Goal: Task Accomplishment & Management: Complete application form

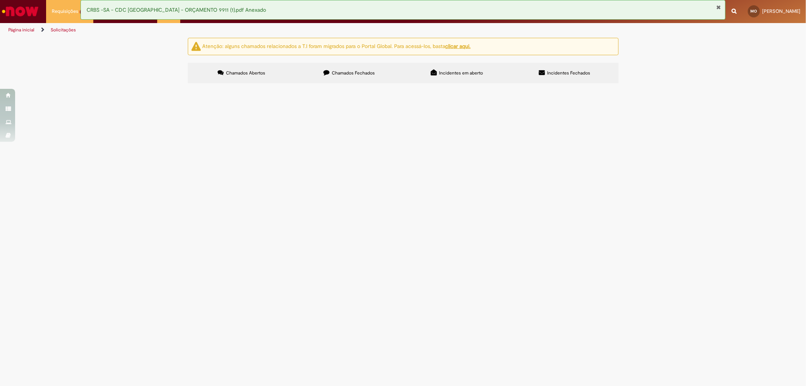
click at [80, 70] on div "Atenção: alguns chamados relacionados a T.I foram migrados para o Portal Global…" at bounding box center [403, 62] width 806 height 48
click at [718, 6] on button "Fechar Notificação" at bounding box center [719, 7] width 5 height 6
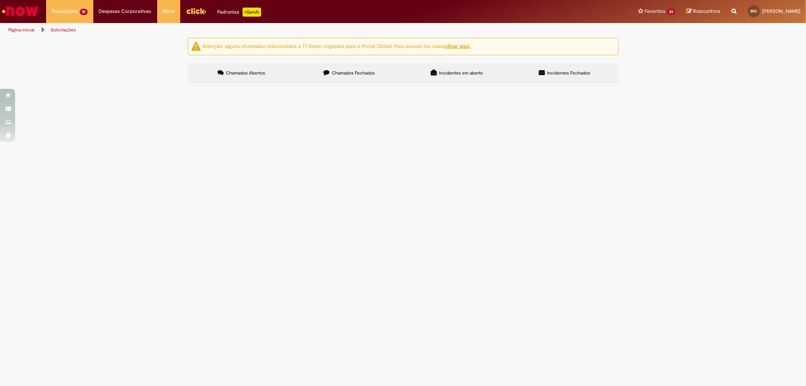
click at [0, 0] on span "Olá! Gentileza gerar pedido pra pagamento do fornecedor - LEROY" at bounding box center [0, 0] width 0 height 0
click at [0, 0] on td "Gentileza gerar pedido pra pagamento do fornecedor - LEROY" at bounding box center [0, 0] width 0 height 0
click at [0, 0] on span "Gentileza gerar pedido pra pagamento do fornecedor - LEROY" at bounding box center [0, 0] width 0 height 0
click at [0, 0] on td "Olá! Gentileza gerar pedido pra pagamento do fornecedor - POTENCIA" at bounding box center [0, 0] width 0 height 0
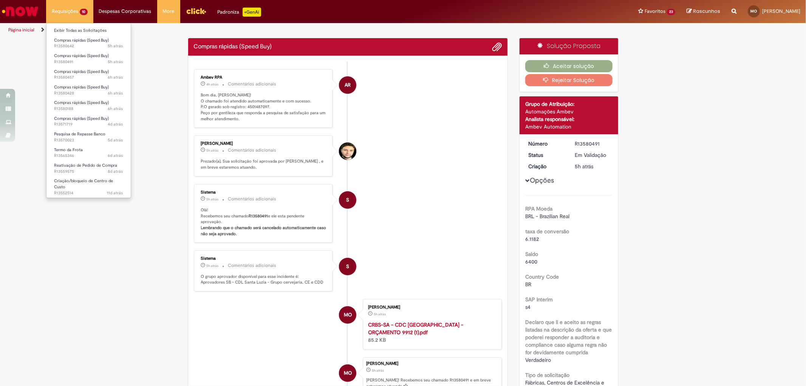
click at [80, 8] on li "Requisições 10 Exibir Todas as Solicitações Compras rápidas (Speed Buy) 5h atrá…" at bounding box center [69, 11] width 47 height 23
click at [77, 29] on link "Exibir Todas as Solicitações" at bounding box center [89, 30] width 84 height 8
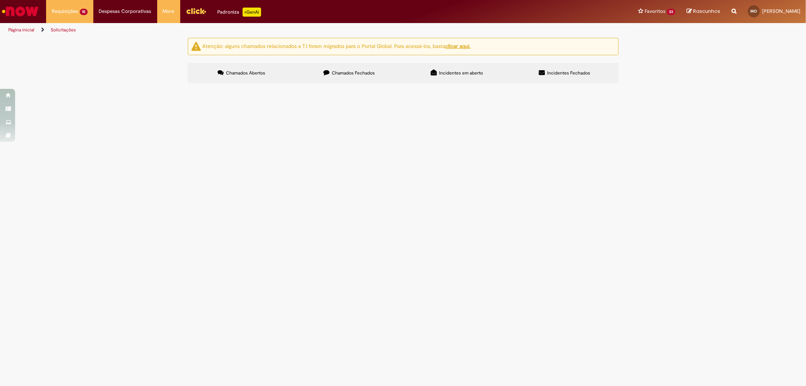
click at [0, 0] on span "Olá! Gentileza gerar pedido pra pagamento do fornecedor - TH ESTETICA AUTOMOTIVA" at bounding box center [0, 0] width 0 height 0
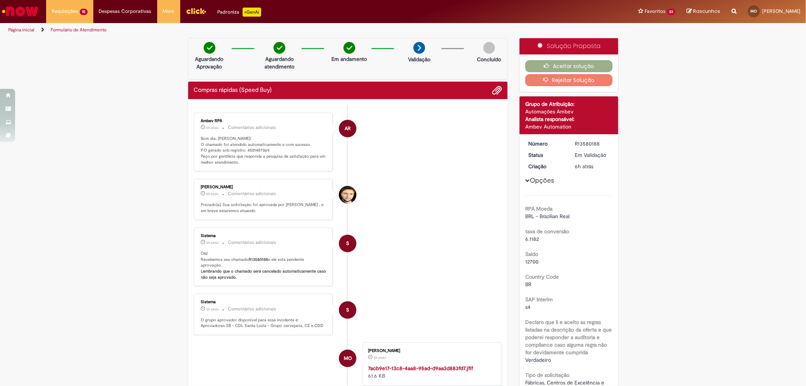
click at [256, 148] on p "Bom dia, Maria! O chamado foi atendido automaticamente e com sucesso. P.O gerad…" at bounding box center [264, 151] width 126 height 30
copy p "4501487069"
click at [544, 65] on icon "button" at bounding box center [548, 65] width 9 height 5
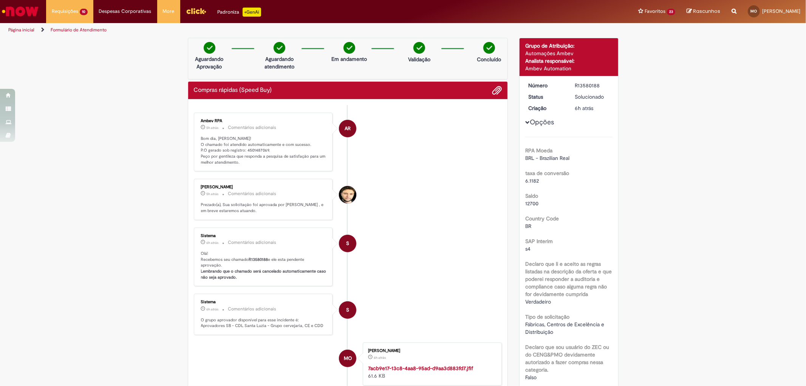
click at [425, 181] on ul "AR Ambev RPA 5h atrás 5 horas atrás Comentários adicionais Bom dia, Maria! O ch…" at bounding box center [348, 282] width 309 height 355
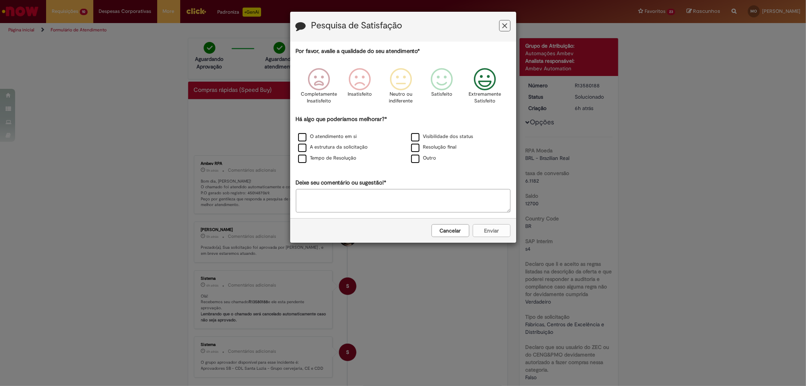
click at [487, 81] on icon "Feedback" at bounding box center [485, 79] width 28 height 23
click at [304, 151] on label "A estrutura da solicitação" at bounding box center [333, 147] width 70 height 7
click at [293, 161] on div "Tempo de Resolução" at bounding box center [347, 158] width 112 height 9
click at [303, 161] on label "Tempo de Resolução" at bounding box center [327, 158] width 59 height 7
click at [483, 225] on div "Cancelar Enviar" at bounding box center [403, 230] width 226 height 25
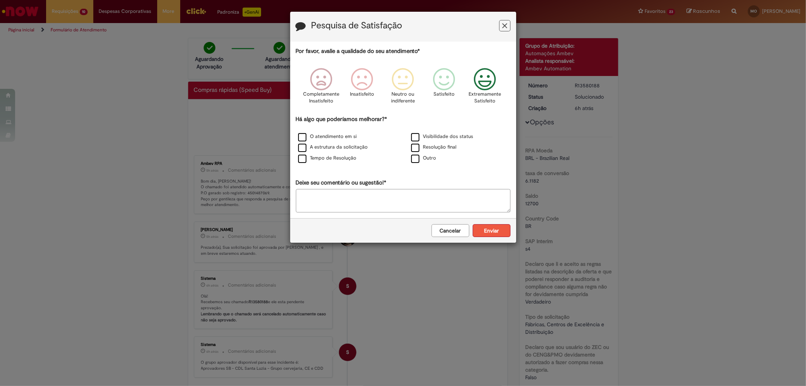
click at [485, 231] on button "Enviar" at bounding box center [492, 230] width 38 height 13
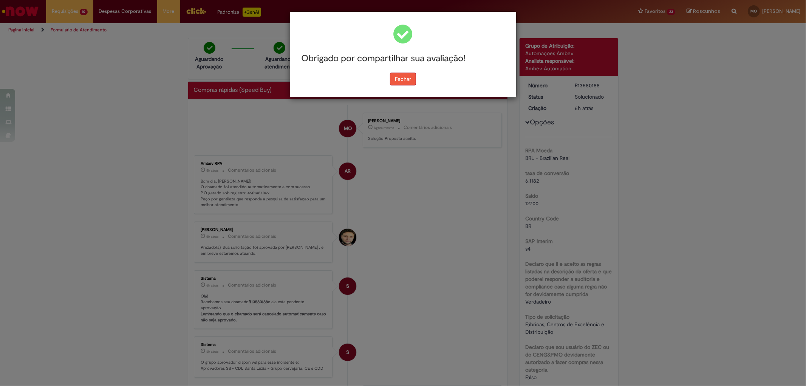
click at [398, 78] on button "Fechar" at bounding box center [403, 79] width 26 height 13
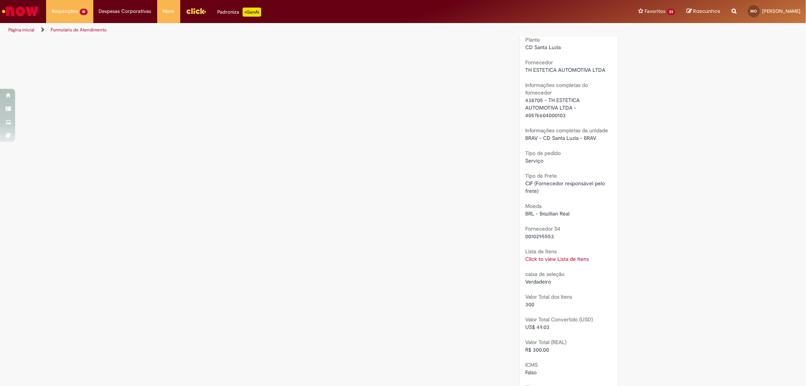
scroll to position [546, 0]
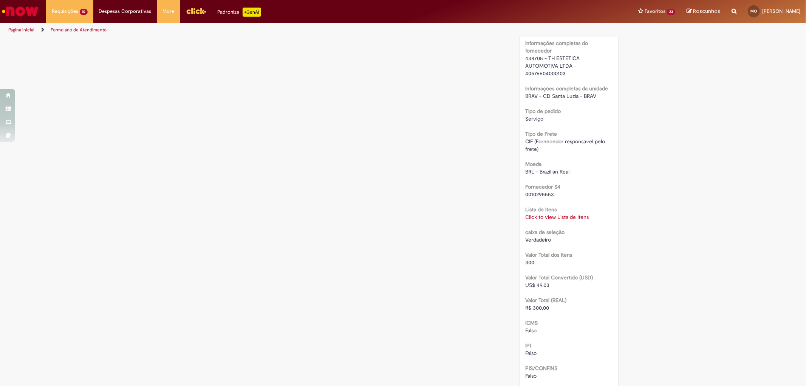
click at [540, 216] on link "Click to view Lista de Itens" at bounding box center [558, 217] width 64 height 7
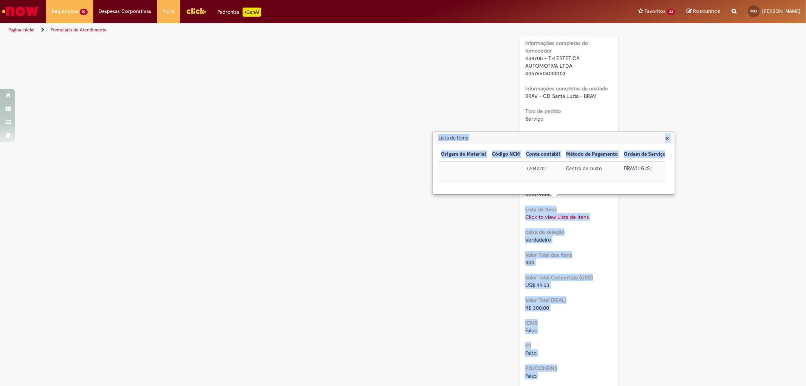
scroll to position [588, 0]
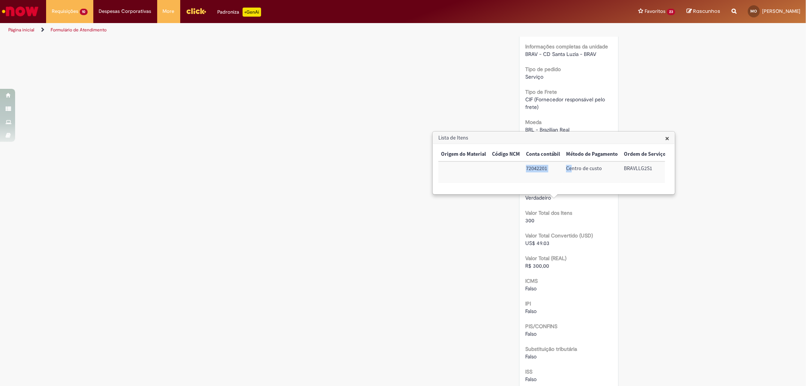
drag, startPoint x: 443, startPoint y: 176, endPoint x: 568, endPoint y: 179, distance: 125.2
click at [568, 179] on tr "Sim 70000000 Lavagem de motos 1 300,00 300,00 72042201 Centro de custo BRAVLLG2…" at bounding box center [400, 172] width 538 height 22
click at [568, 179] on td "Centro de custo" at bounding box center [592, 172] width 58 height 22
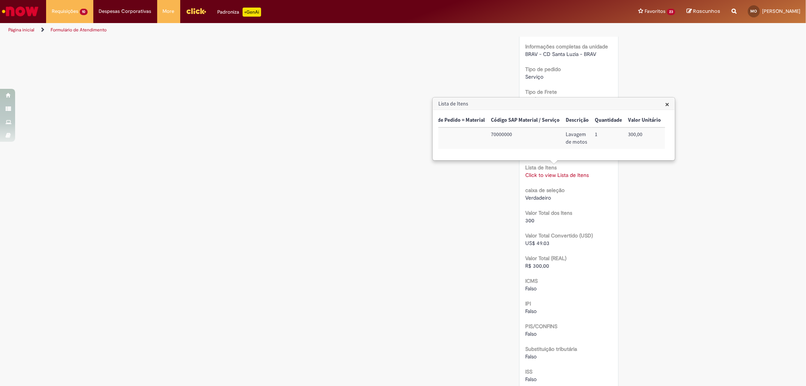
scroll to position [0, 0]
click at [465, 222] on div "Verificar Código de Barras Aguardando Aprovação Aguardando atendimento Em andam…" at bounding box center [403, 33] width 442 height 1167
click at [663, 102] on h3 "Lista de Itens" at bounding box center [554, 104] width 242 height 12
click at [668, 104] on span "×" at bounding box center [667, 104] width 4 height 10
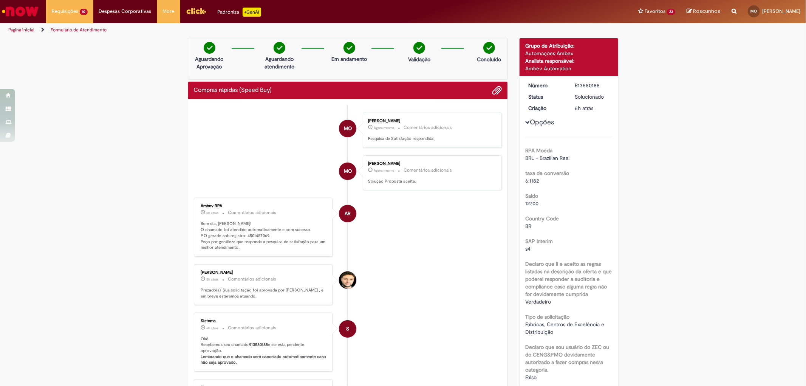
click at [258, 235] on p "Bom dia, Maria! O chamado foi atendido automaticamente e com sucesso. P.O gerad…" at bounding box center [264, 236] width 126 height 30
copy p "4501487069"
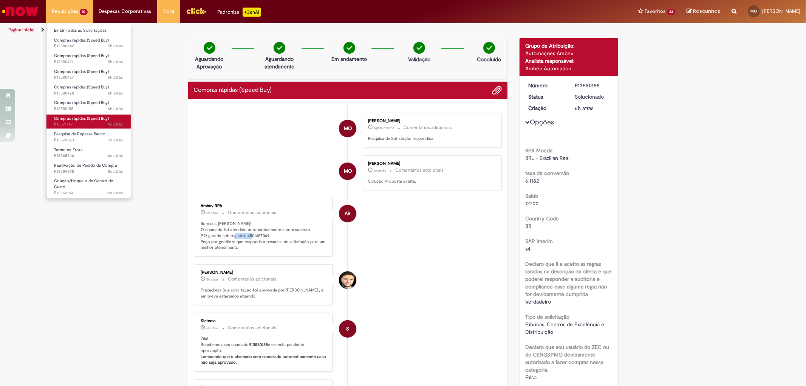
click at [91, 119] on span "Compras rápidas (Speed Buy)" at bounding box center [81, 119] width 55 height 6
click at [87, 102] on span "Compras rápidas (Speed Buy)" at bounding box center [81, 103] width 55 height 6
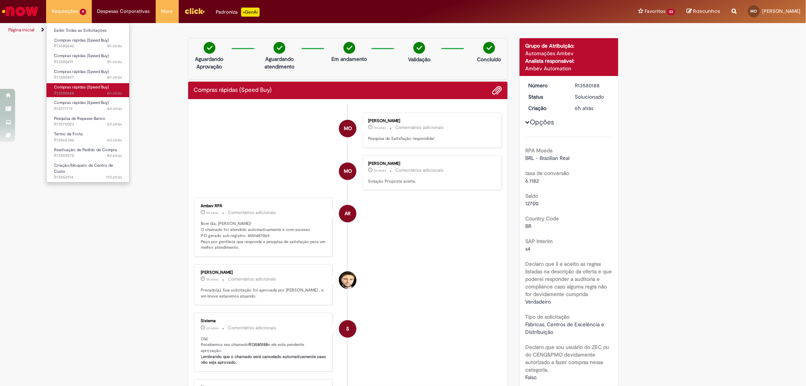
click at [93, 91] on span "6h atrás 6 horas atrás R13580428" at bounding box center [88, 93] width 68 height 6
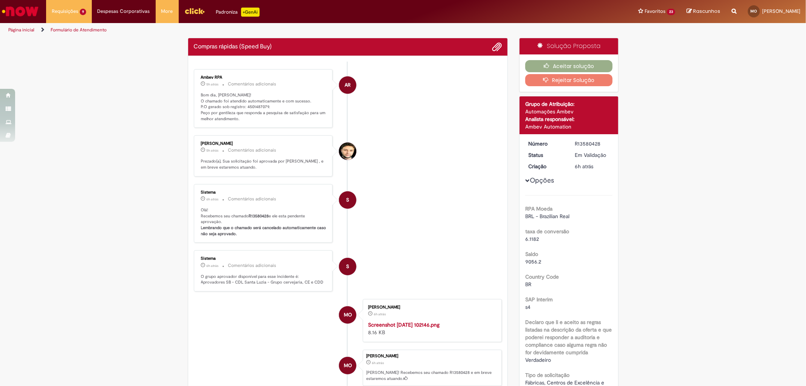
click at [428, 164] on li "Weslei Da Silva Filsen 5h atrás 5 horas atrás Comentários adicionais Prezado(a)…" at bounding box center [348, 155] width 309 height 41
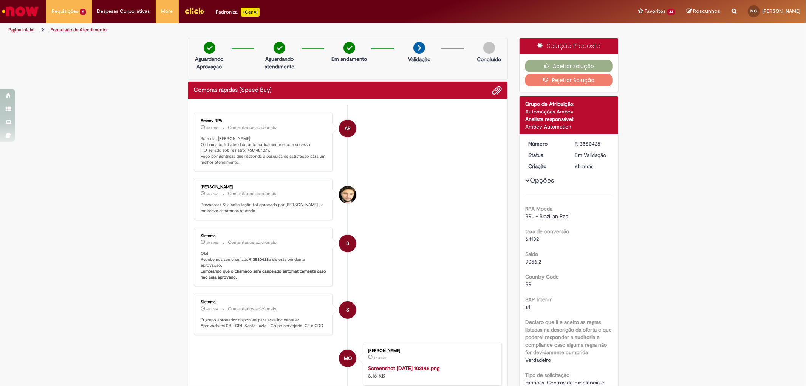
click at [588, 146] on div "R13580428" at bounding box center [592, 144] width 35 height 8
copy div "R13580428"
click at [254, 151] on p "Bom dia, Maria! O chamado foi atendido automaticamente e com sucesso. P.O gerad…" at bounding box center [264, 151] width 126 height 30
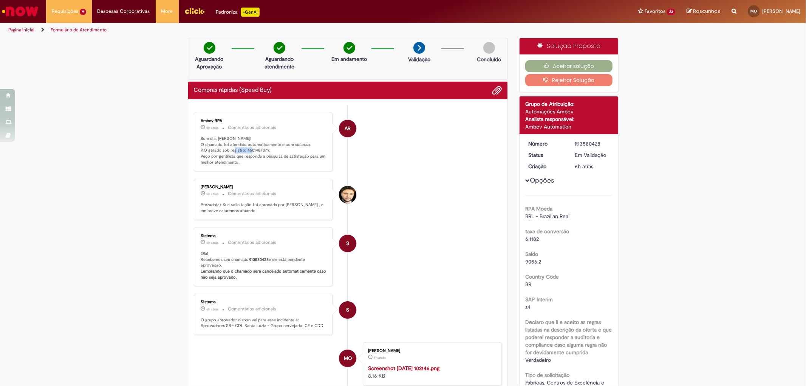
copy p "4501487079"
click at [557, 65] on button "Aceitar solução" at bounding box center [569, 66] width 87 height 12
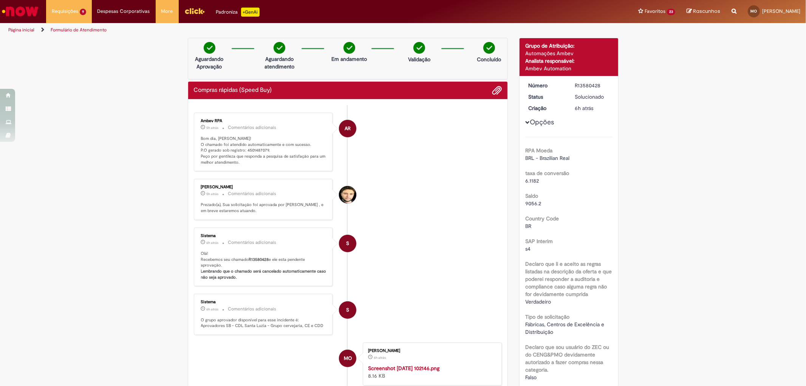
click at [407, 172] on li "AR Ambev RPA 5h atrás 5 horas atrás Comentários adicionais Bom dia, Maria! O ch…" at bounding box center [348, 142] width 309 height 59
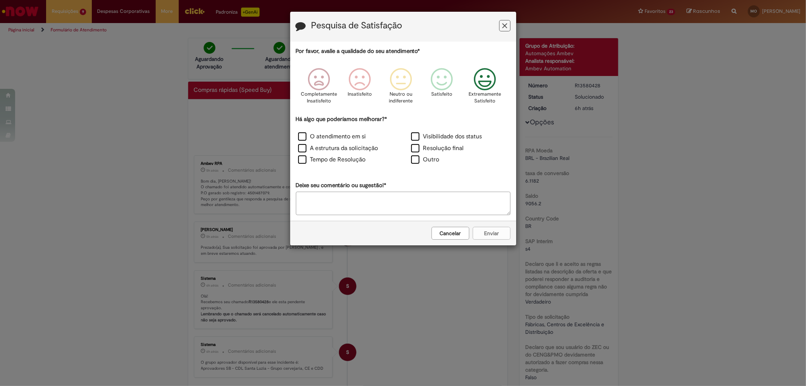
click at [491, 76] on icon "Feedback" at bounding box center [485, 79] width 28 height 23
click at [330, 147] on label "A estrutura da solicitação" at bounding box center [338, 148] width 80 height 9
click at [326, 161] on label "Tempo de Resolução" at bounding box center [332, 159] width 68 height 9
click at [476, 232] on button "Enviar" at bounding box center [492, 233] width 38 height 13
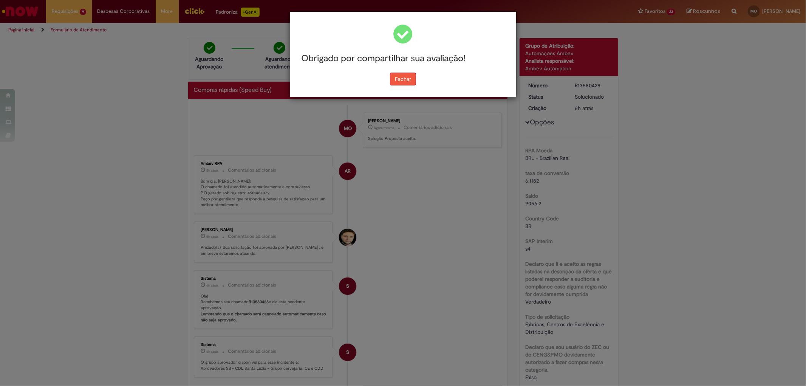
click at [400, 74] on button "Fechar" at bounding box center [403, 79] width 26 height 13
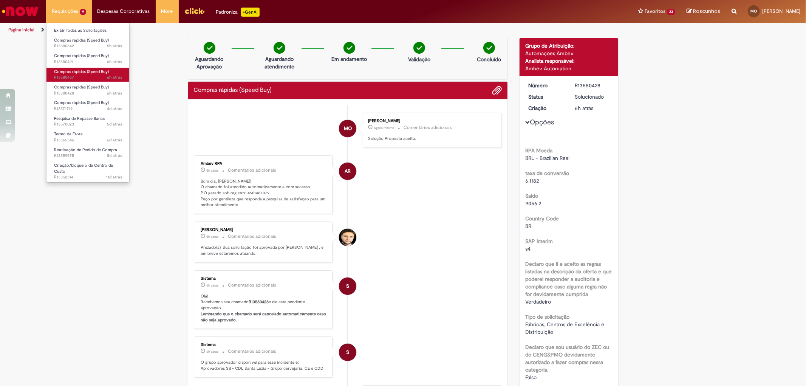
click at [92, 74] on span "Compras rápidas (Speed Buy)" at bounding box center [81, 72] width 55 height 6
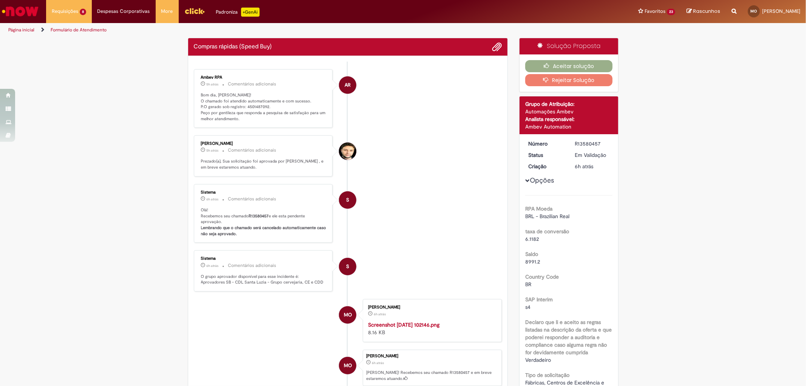
click at [256, 107] on p "Bom dia, Maria! O chamado foi atendido automaticamente e com sucesso. P.O gerad…" at bounding box center [264, 107] width 126 height 30
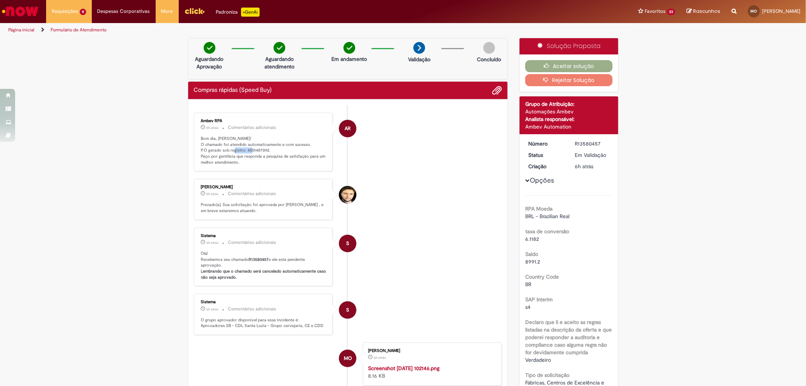
copy p "4501487092"
click at [482, 179] on ul "AR Ambev RPA 5h atrás 5 horas atrás Comentários adicionais Bom dia, Maria! O ch…" at bounding box center [348, 282] width 309 height 355
click at [575, 65] on button "Aceitar solução" at bounding box center [569, 66] width 87 height 12
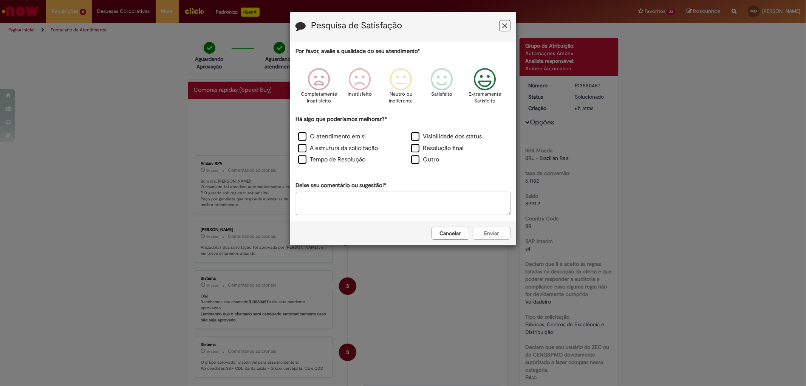
click at [489, 81] on icon "Feedback" at bounding box center [485, 79] width 28 height 23
click at [312, 146] on label "A estrutura da solicitação" at bounding box center [338, 148] width 80 height 9
click at [309, 160] on label "Tempo de Resolução" at bounding box center [332, 159] width 68 height 9
click at [500, 234] on button "Enviar" at bounding box center [492, 233] width 38 height 13
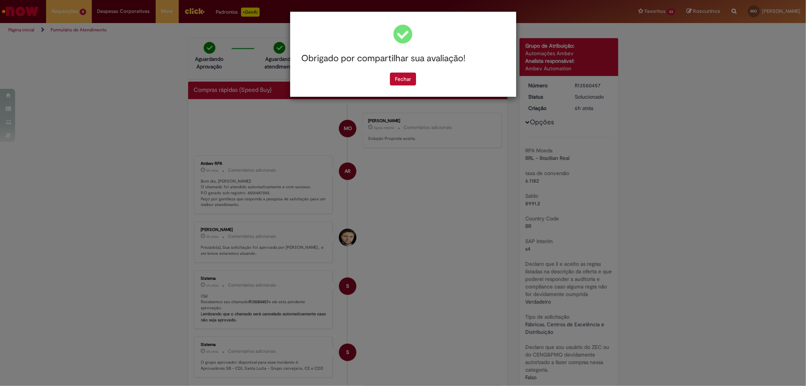
click at [419, 81] on div "Fechar" at bounding box center [403, 79] width 215 height 13
click at [405, 81] on button "Fechar" at bounding box center [403, 79] width 26 height 13
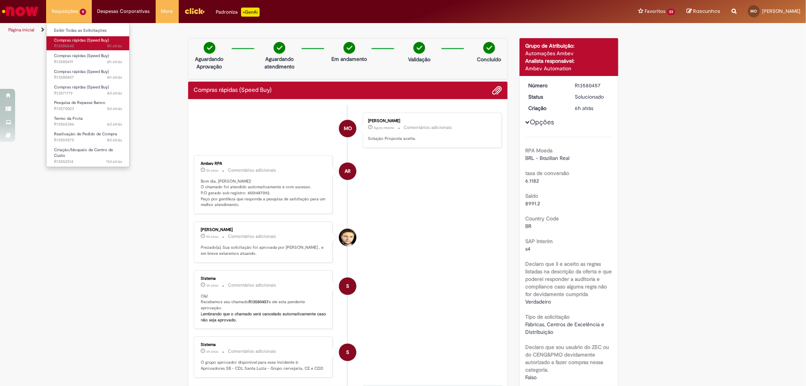
click at [87, 43] on span "5h atrás 5 horas atrás R13580642" at bounding box center [88, 46] width 68 height 6
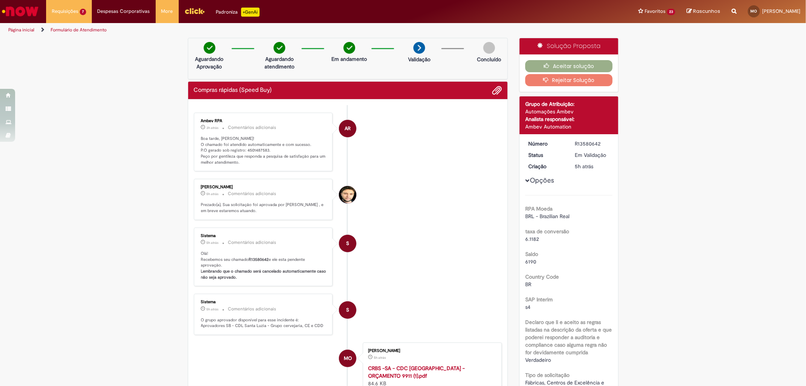
click at [259, 150] on p "Boa tarde, Maria! O chamado foi atendido automaticamente e com sucesso. P.O ger…" at bounding box center [264, 151] width 126 height 30
copy p "4501487583"
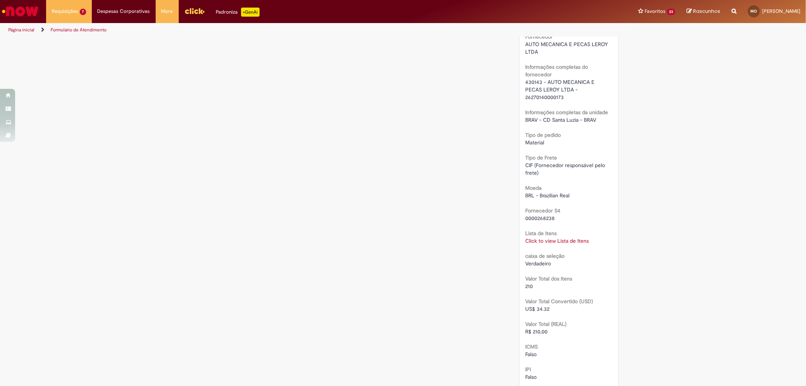
scroll to position [630, 0]
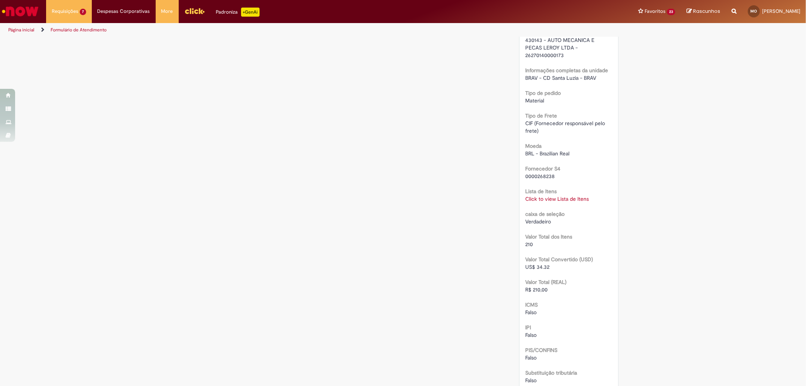
click at [558, 195] on link "Click to view Lista de Itens" at bounding box center [558, 198] width 64 height 7
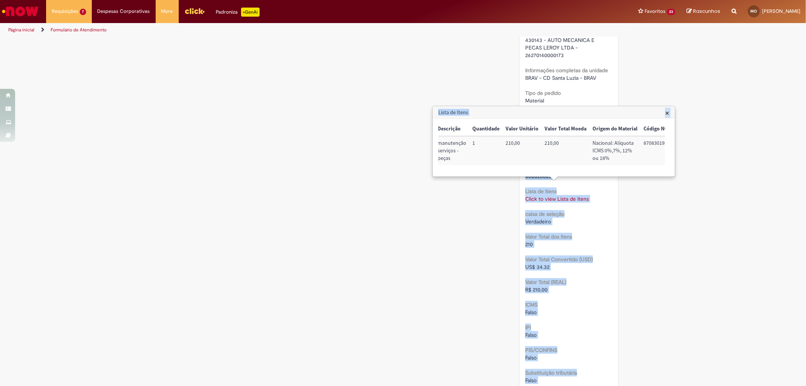
scroll to position [0, 313]
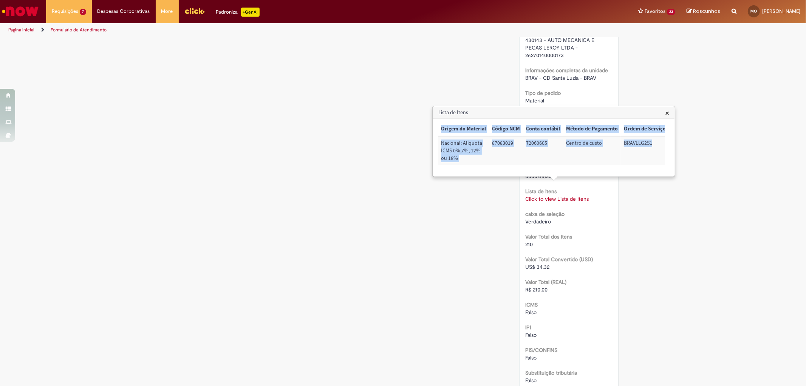
drag, startPoint x: 440, startPoint y: 129, endPoint x: 656, endPoint y: 145, distance: 215.8
click at [656, 145] on table "Trigger Tipo de Pedido = Material Código SAP Material / Serviço Descrição Quant…" at bounding box center [398, 143] width 544 height 43
copy table "Trigger Tipo de Pedido = Material Código SAP Material / Serviço Descrição Quant…"
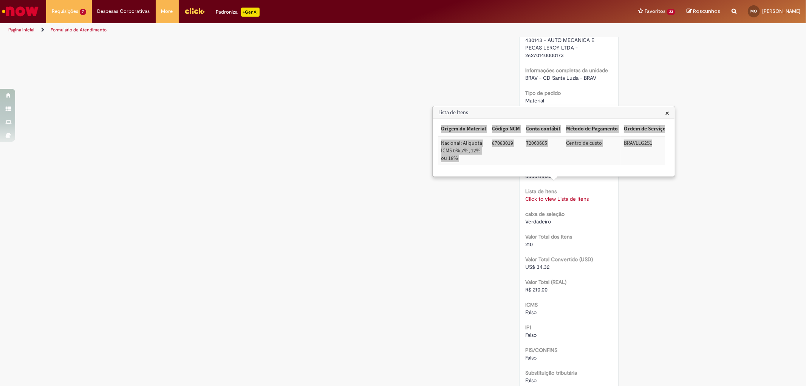
scroll to position [0, 312]
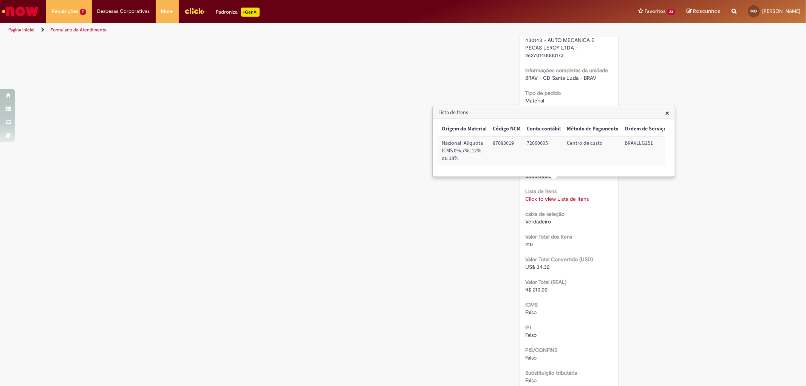
click at [401, 212] on div "Verificar Código de Barras Aguardando Aprovação Aguardando atendimento Em andam…" at bounding box center [403, 24] width 442 height 1233
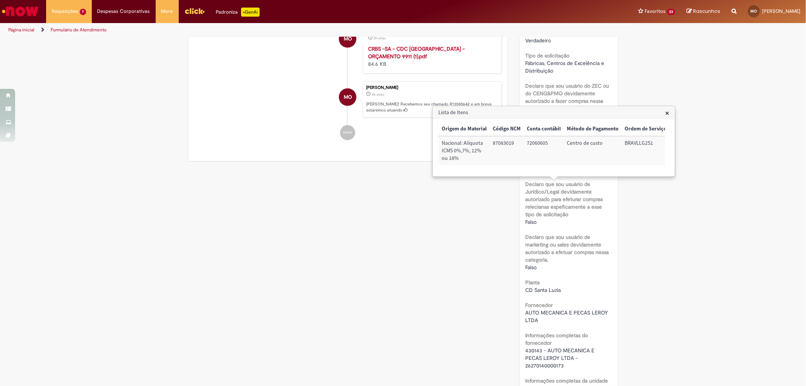
scroll to position [0, 0]
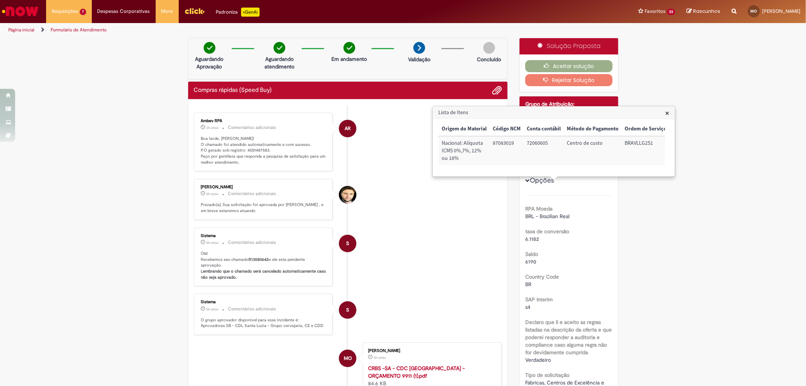
click at [668, 114] on span "×" at bounding box center [667, 113] width 4 height 10
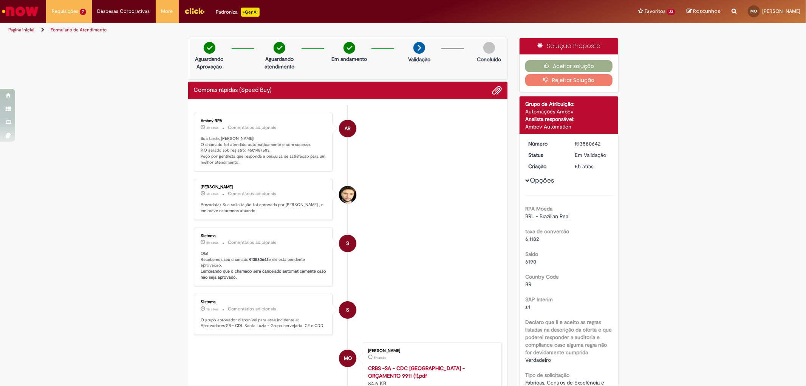
click at [252, 151] on p "Boa tarde, Maria! O chamado foi atendido automaticamente e com sucesso. P.O ger…" at bounding box center [264, 151] width 126 height 30
copy p "4501487583"
click at [565, 64] on button "Aceitar solução" at bounding box center [569, 66] width 87 height 12
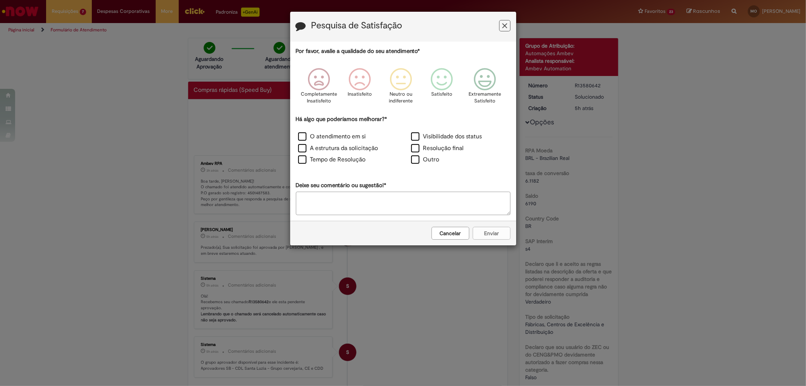
click at [498, 76] on icon "Feedback" at bounding box center [485, 79] width 28 height 23
click at [340, 150] on label "A estrutura da solicitação" at bounding box center [338, 148] width 80 height 9
click at [324, 160] on label "Tempo de Resolução" at bounding box center [332, 159] width 68 height 9
click at [481, 232] on button "Enviar" at bounding box center [492, 233] width 38 height 13
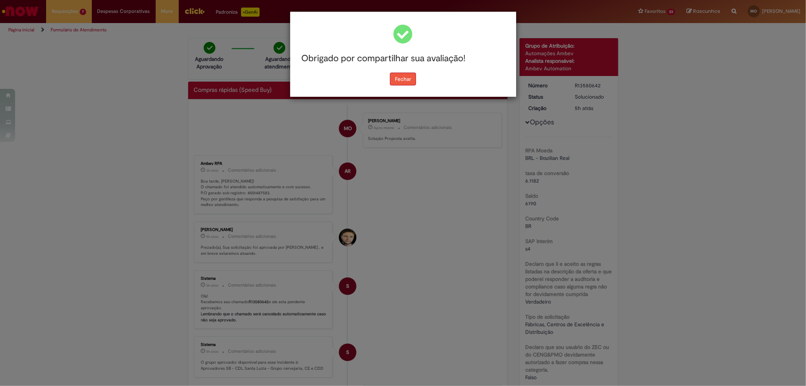
click at [390, 80] on button "Fechar" at bounding box center [403, 79] width 26 height 13
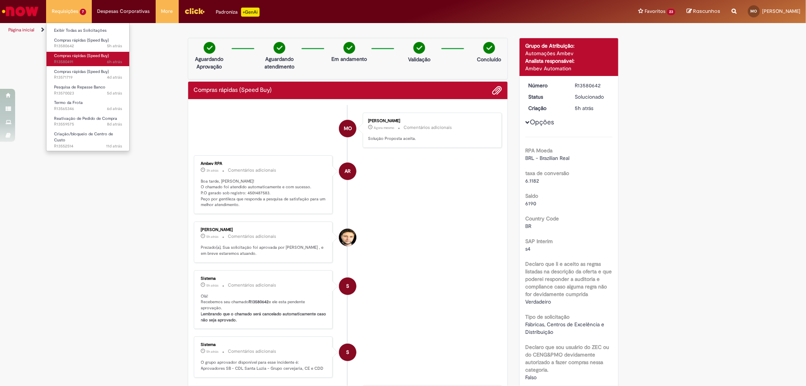
click at [92, 59] on span "6h atrás 6 horas atrás R13580491" at bounding box center [88, 62] width 68 height 6
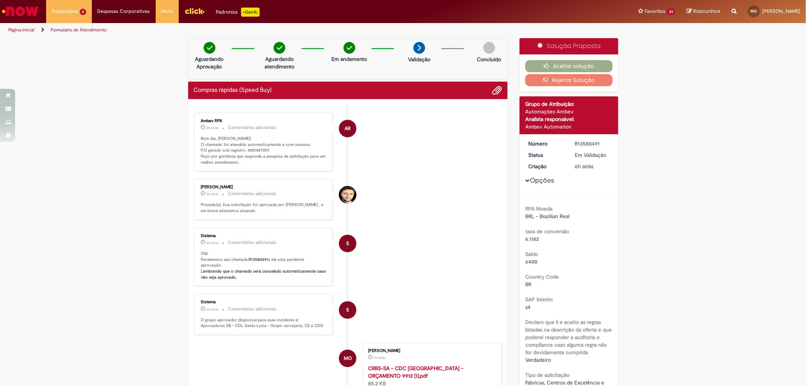
click at [252, 151] on p "Bom dia, Maria! O chamado foi atendido automaticamente e com sucesso. P.O gerad…" at bounding box center [264, 151] width 126 height 30
copy p "4501487097"
click at [377, 164] on li "AR Ambev RPA 5h atrás 5 horas atrás Comentários adicionais Bom dia, Maria! O ch…" at bounding box center [348, 142] width 309 height 59
click at [254, 149] on p "Bom dia, Maria! O chamado foi atendido automaticamente e com sucesso. P.O gerad…" at bounding box center [264, 151] width 126 height 30
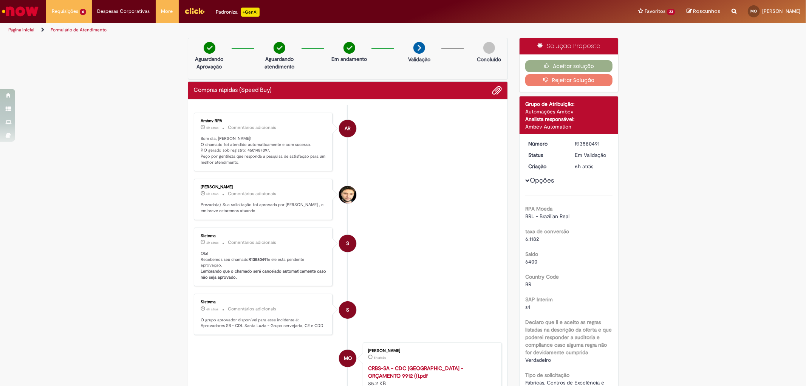
click at [254, 149] on p "Bom dia, Maria! O chamado foi atendido automaticamente e com sucesso. P.O gerad…" at bounding box center [264, 151] width 126 height 30
click at [399, 160] on li "AR Ambev RPA 5h atrás 5 horas atrás Comentários adicionais Bom dia, Maria! O ch…" at bounding box center [348, 142] width 309 height 59
click at [573, 67] on button "Aceitar solução" at bounding box center [569, 66] width 87 height 12
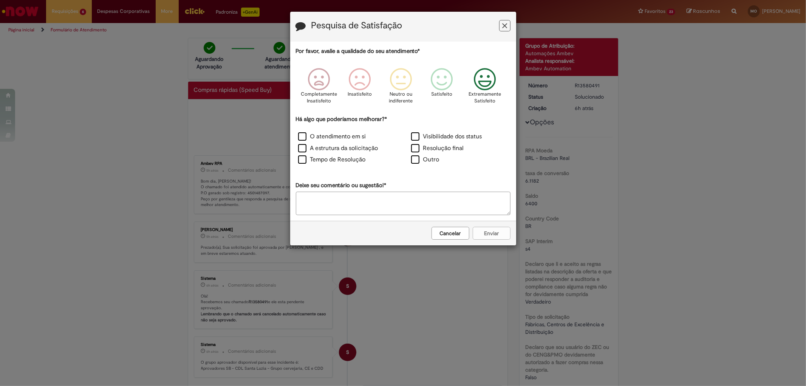
click at [478, 82] on icon "Feedback" at bounding box center [485, 79] width 28 height 23
click at [304, 151] on label "A estrutura da solicitação" at bounding box center [338, 148] width 80 height 9
click at [303, 161] on label "Tempo de Resolução" at bounding box center [332, 159] width 68 height 9
click at [493, 236] on button "Enviar" at bounding box center [492, 233] width 38 height 13
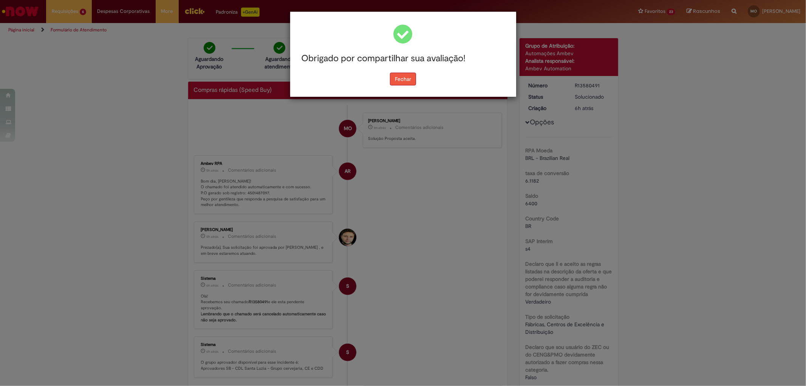
click at [411, 82] on button "Fechar" at bounding box center [403, 79] width 26 height 13
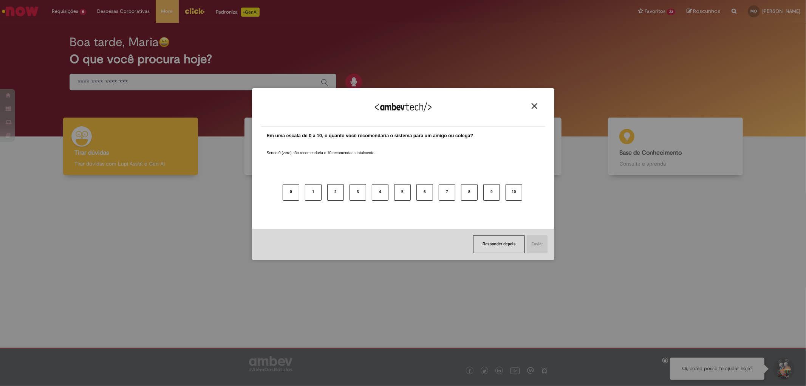
click at [533, 106] on img "Close" at bounding box center [535, 106] width 6 height 6
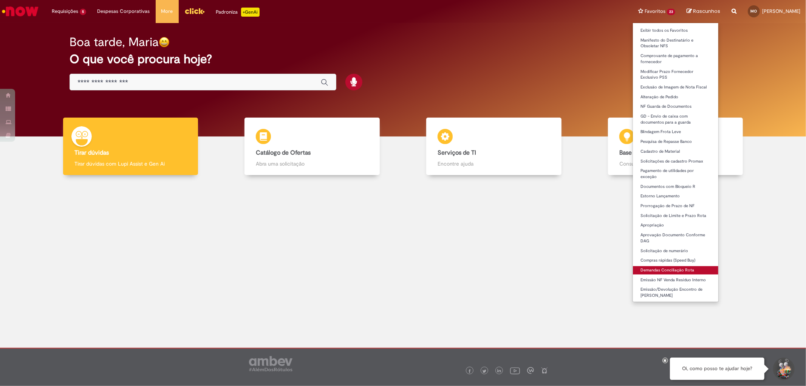
click at [649, 270] on link "Demandas Conciliação Rota" at bounding box center [675, 270] width 85 height 8
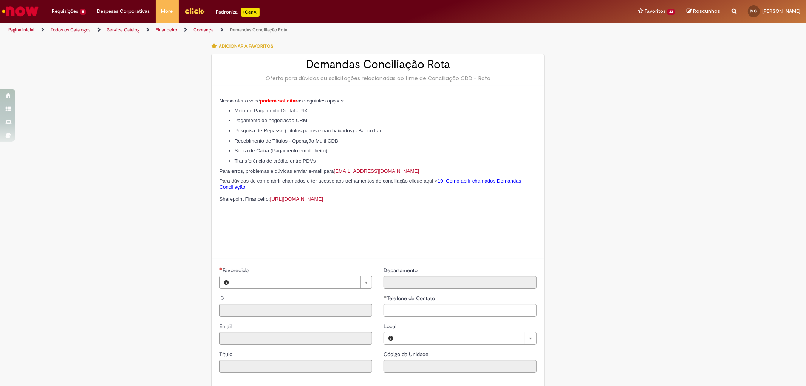
type input "********"
type input "**********"
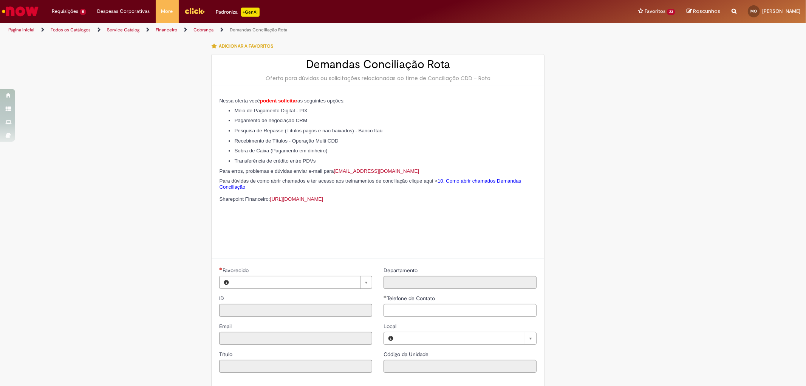
type input "****"
type input "**********"
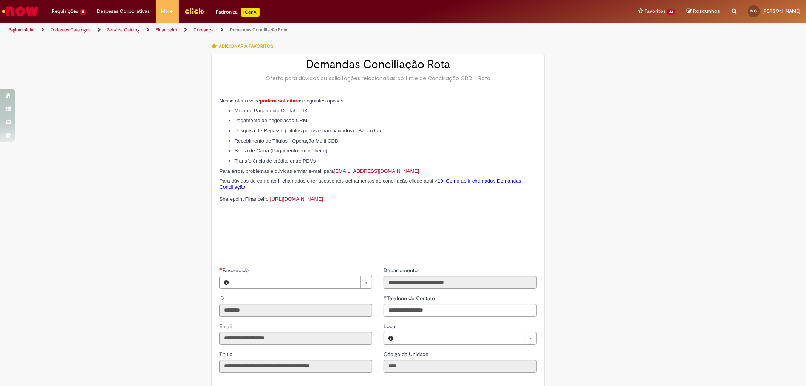
type input "**********"
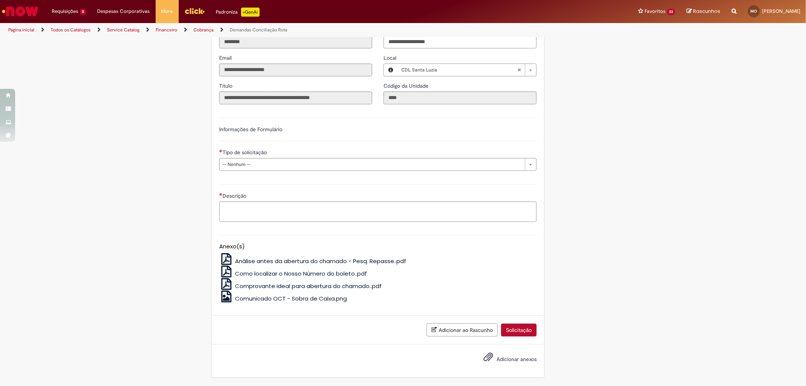
click at [25, 13] on img "Ir para a Homepage" at bounding box center [20, 11] width 39 height 15
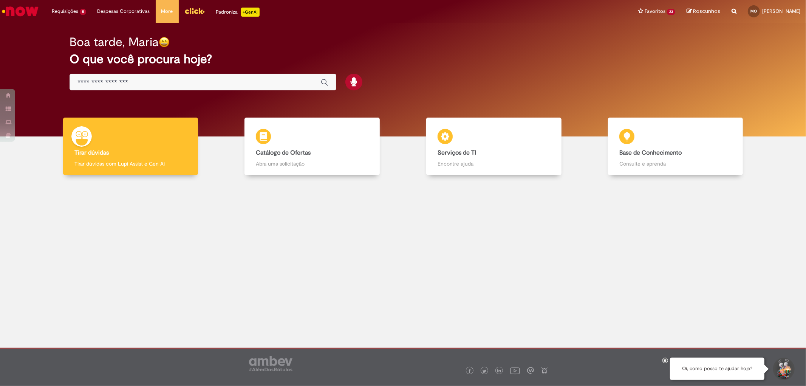
click at [128, 82] on input "Basta digitar aqui" at bounding box center [196, 82] width 236 height 9
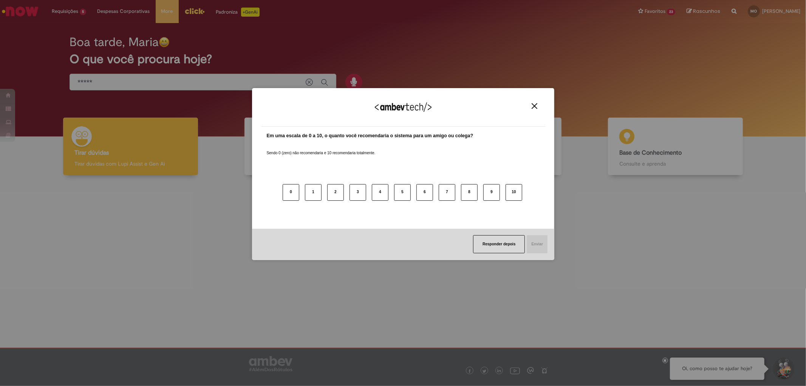
click at [533, 108] on img "Close" at bounding box center [535, 106] width 6 height 6
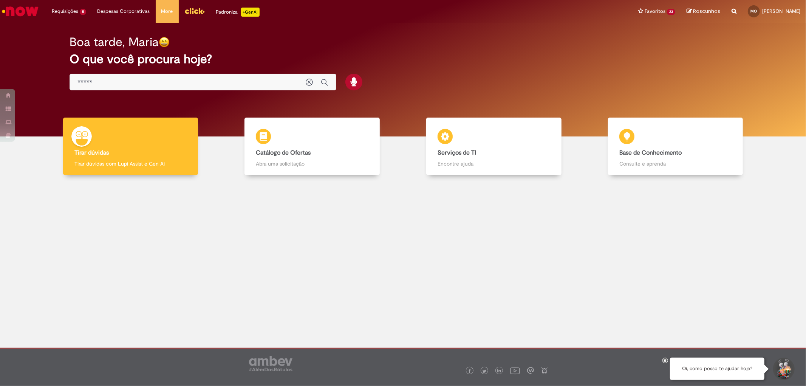
click at [144, 86] on input "*****" at bounding box center [188, 82] width 221 height 9
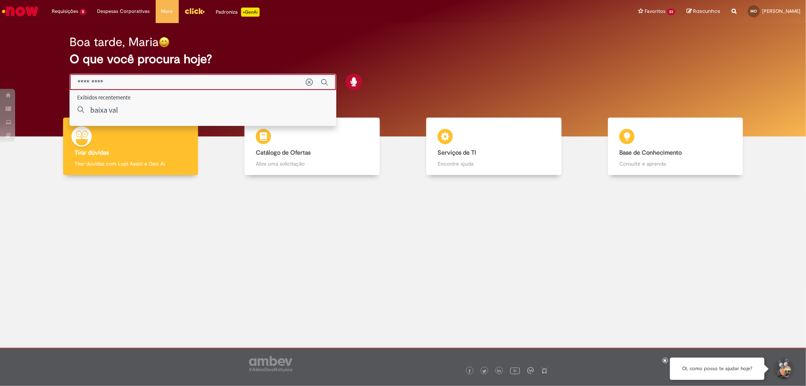
type input "**********"
drag, startPoint x: 139, startPoint y: 82, endPoint x: 2, endPoint y: 97, distance: 138.0
click at [2, 97] on div "Pular para o conteúdo da página Requisições 5 Exibir Todas as Solicitações Comp…" at bounding box center [403, 193] width 806 height 386
click at [310, 55] on h2 "O que você procura hoje?" at bounding box center [403, 59] width 667 height 13
